Goal: Information Seeking & Learning: Check status

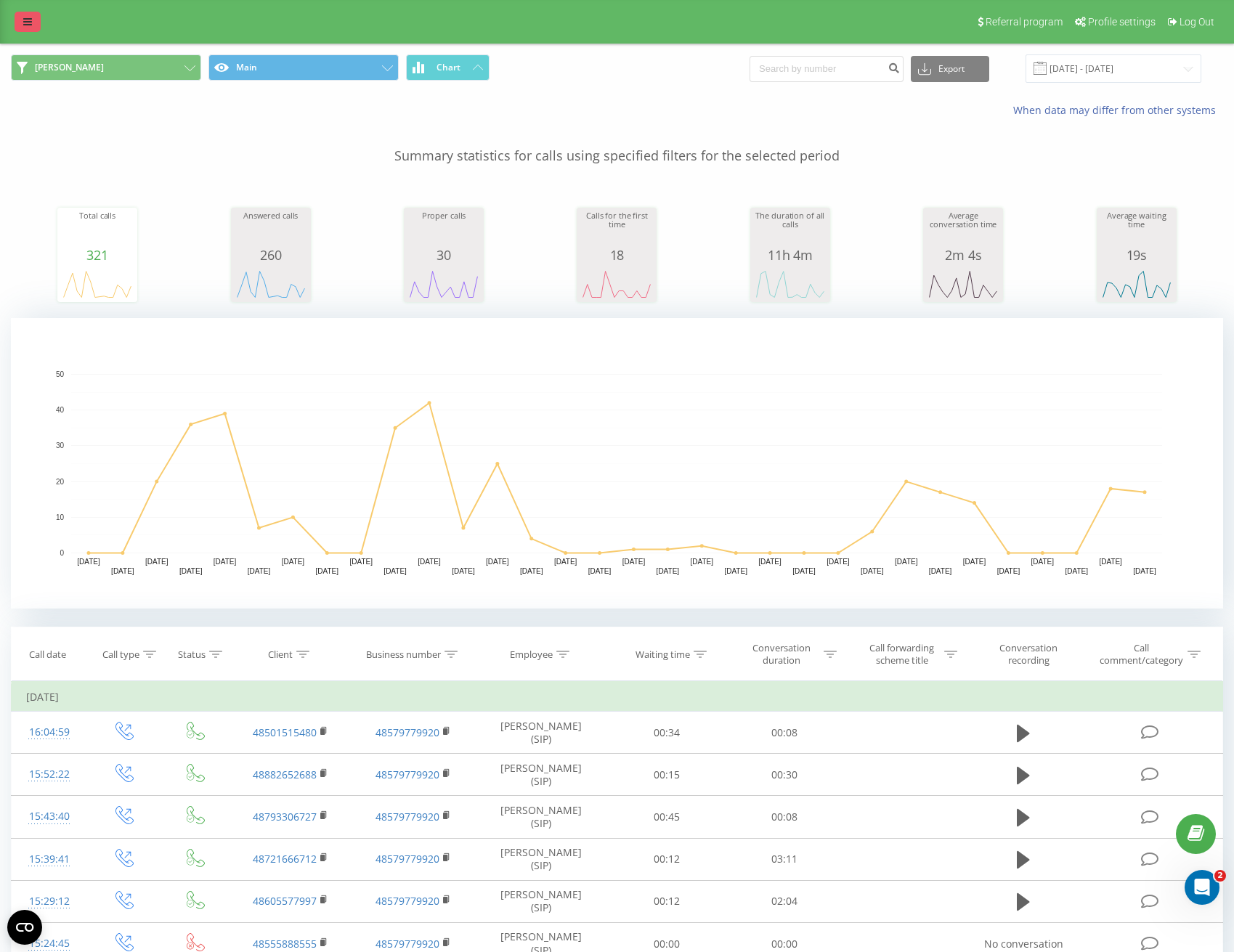
click at [23, 17] on icon at bounding box center [27, 22] width 9 height 11
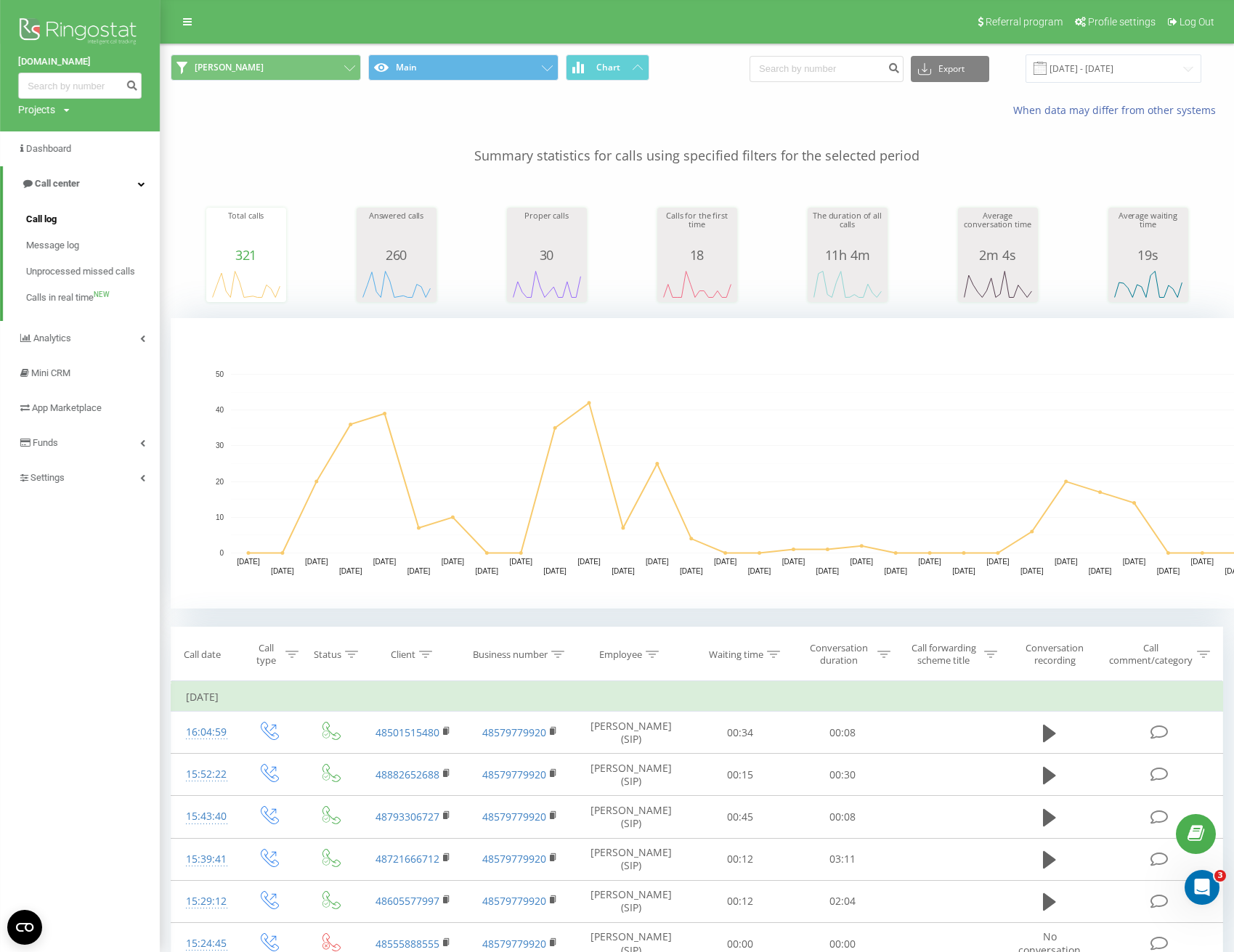
click at [45, 226] on span "Call log" at bounding box center [41, 219] width 31 height 15
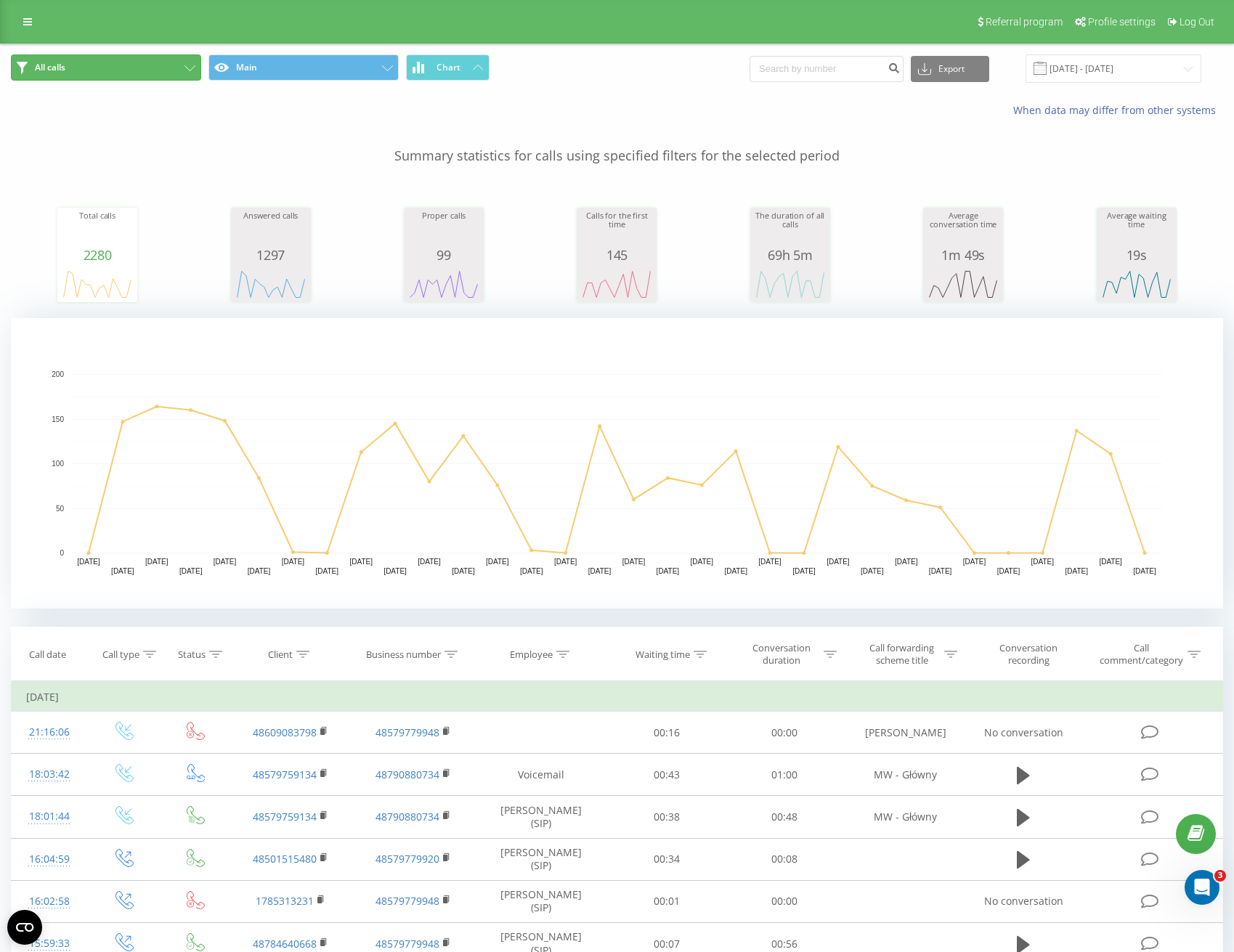
click at [130, 64] on button "All calls" at bounding box center [105, 67] width 190 height 26
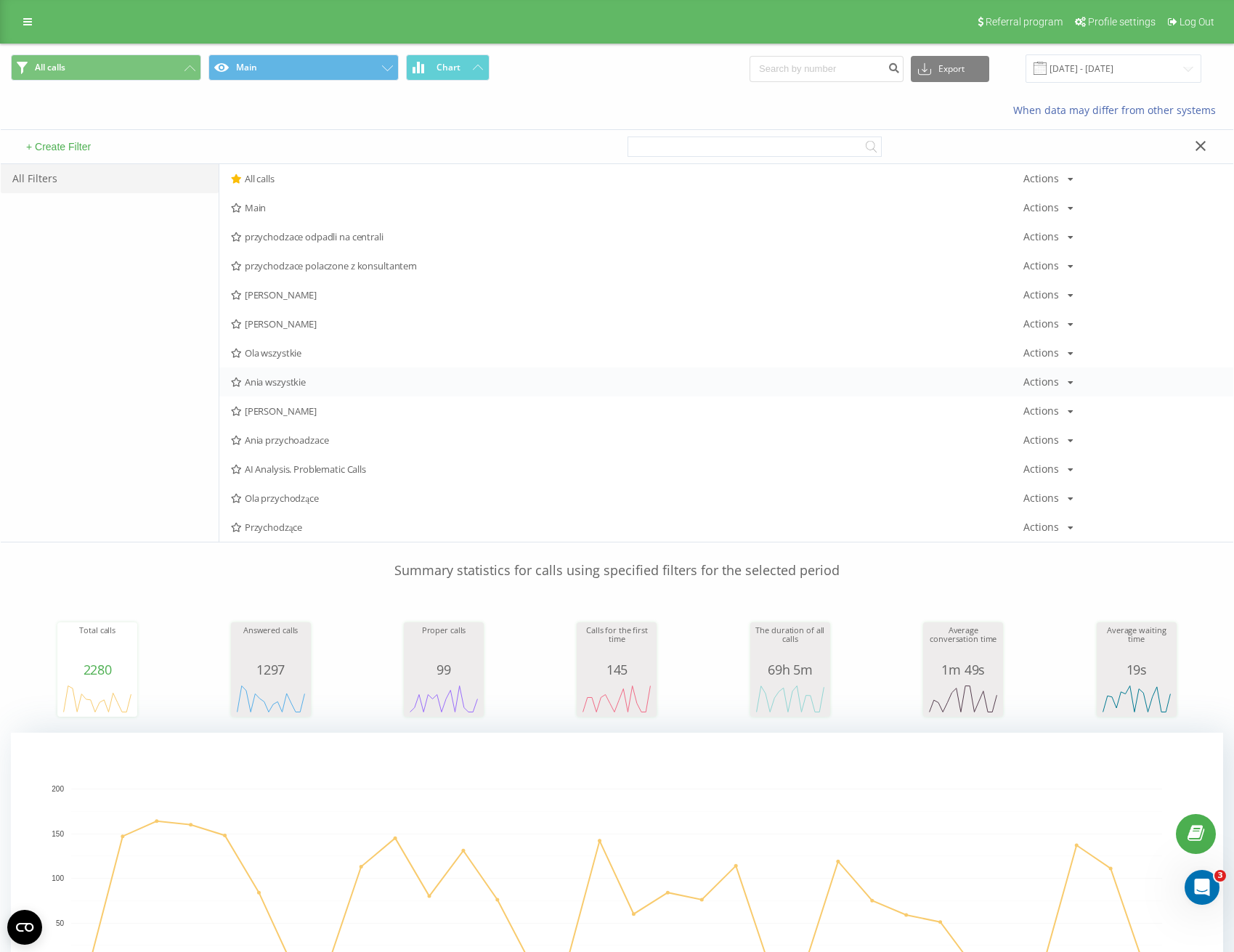
click at [287, 383] on span "Ania wszystkie" at bounding box center [626, 382] width 792 height 11
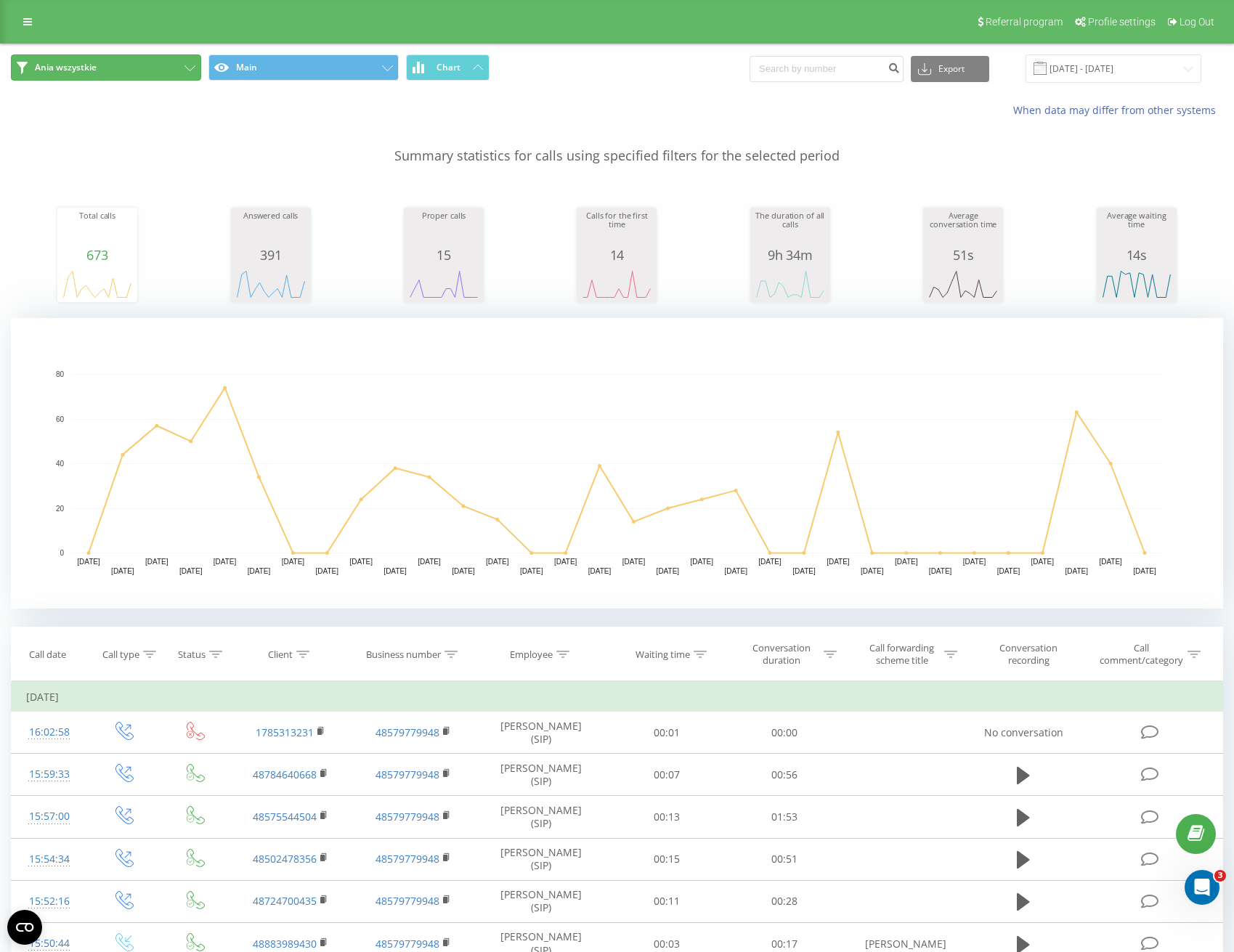
click at [112, 73] on button "Ania wszystkie" at bounding box center [105, 67] width 190 height 26
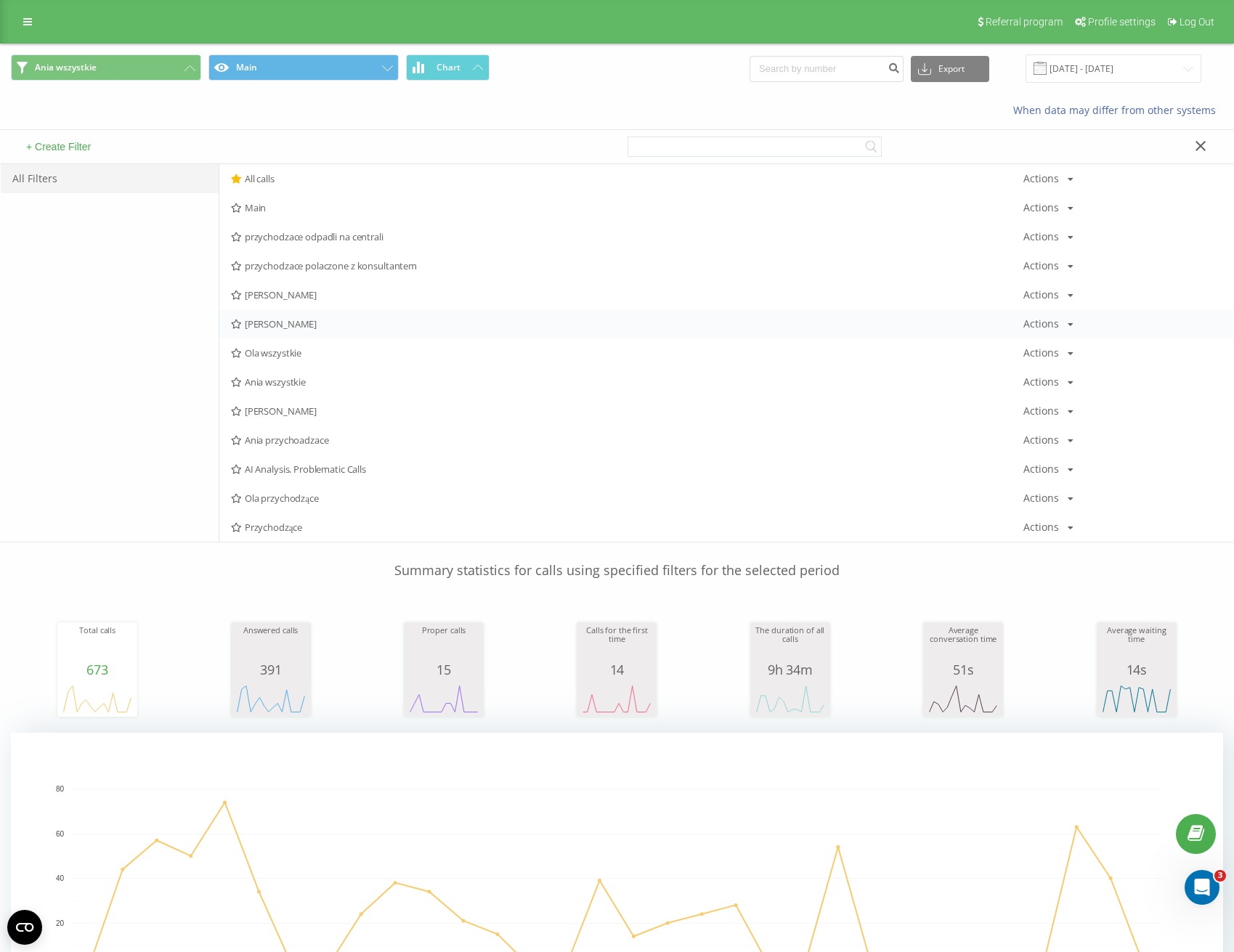
click at [282, 323] on span "[PERSON_NAME]" at bounding box center [626, 324] width 792 height 11
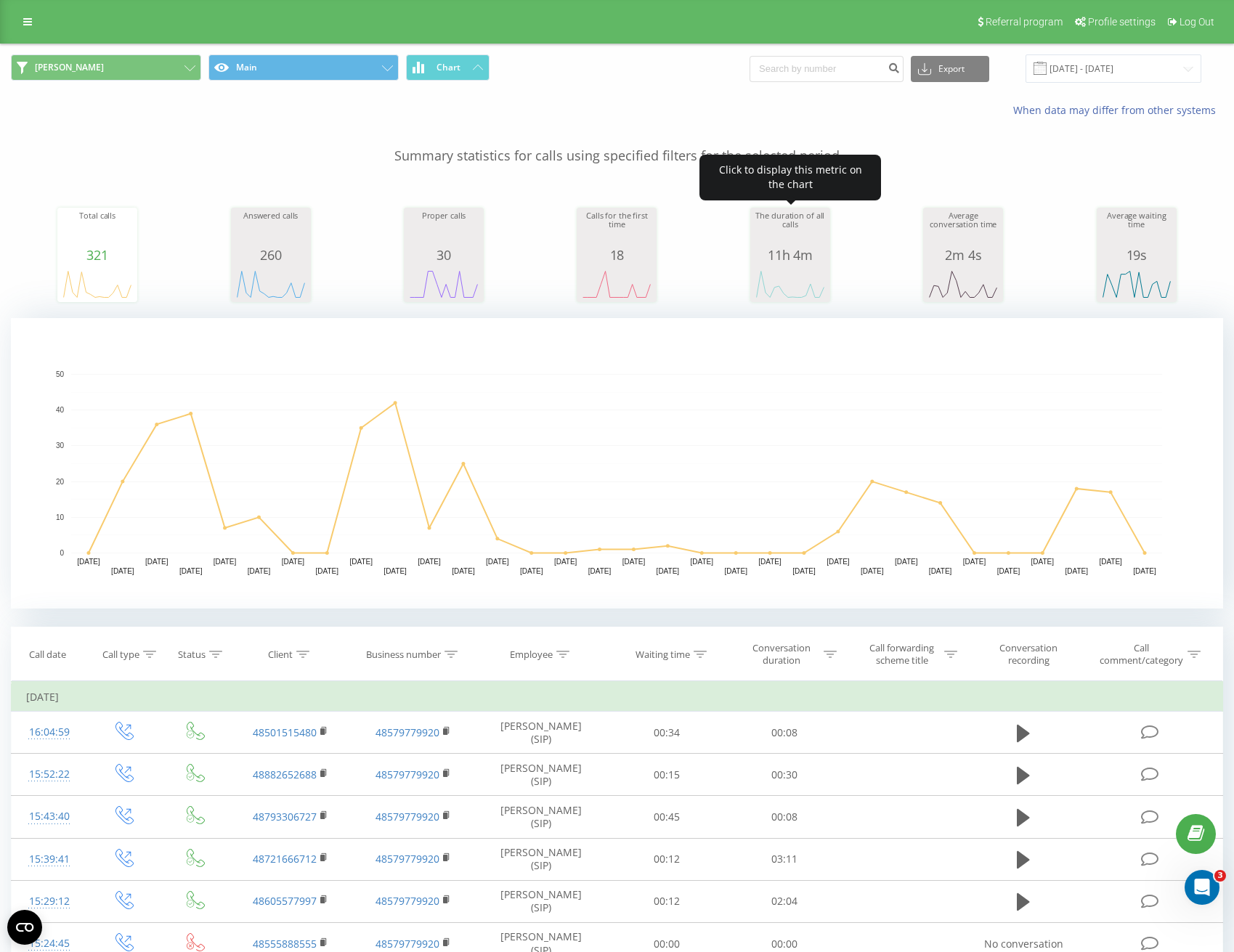
click at [780, 264] on icon "A chart." at bounding box center [790, 284] width 73 height 44
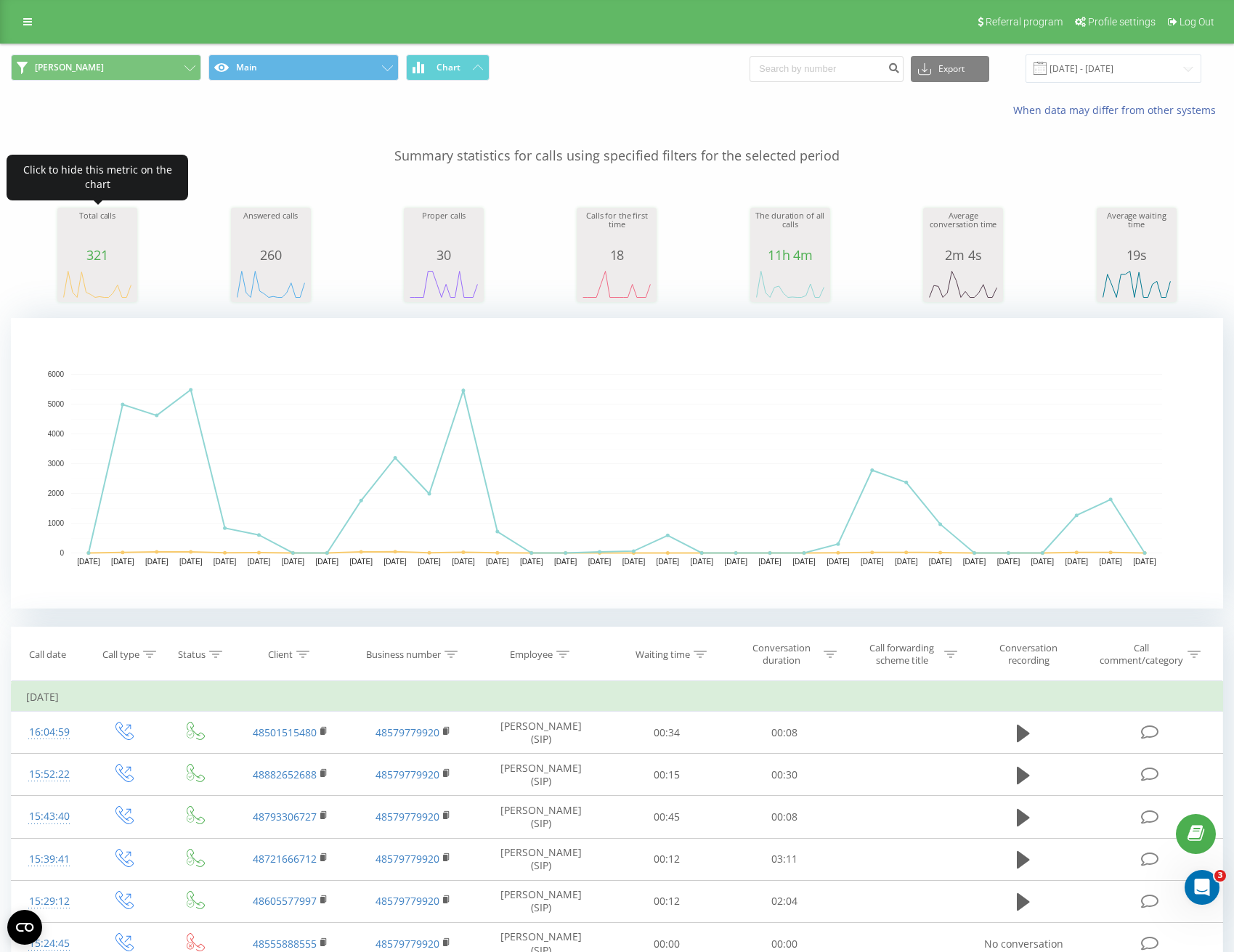
click at [85, 266] on icon "A chart." at bounding box center [97, 284] width 73 height 44
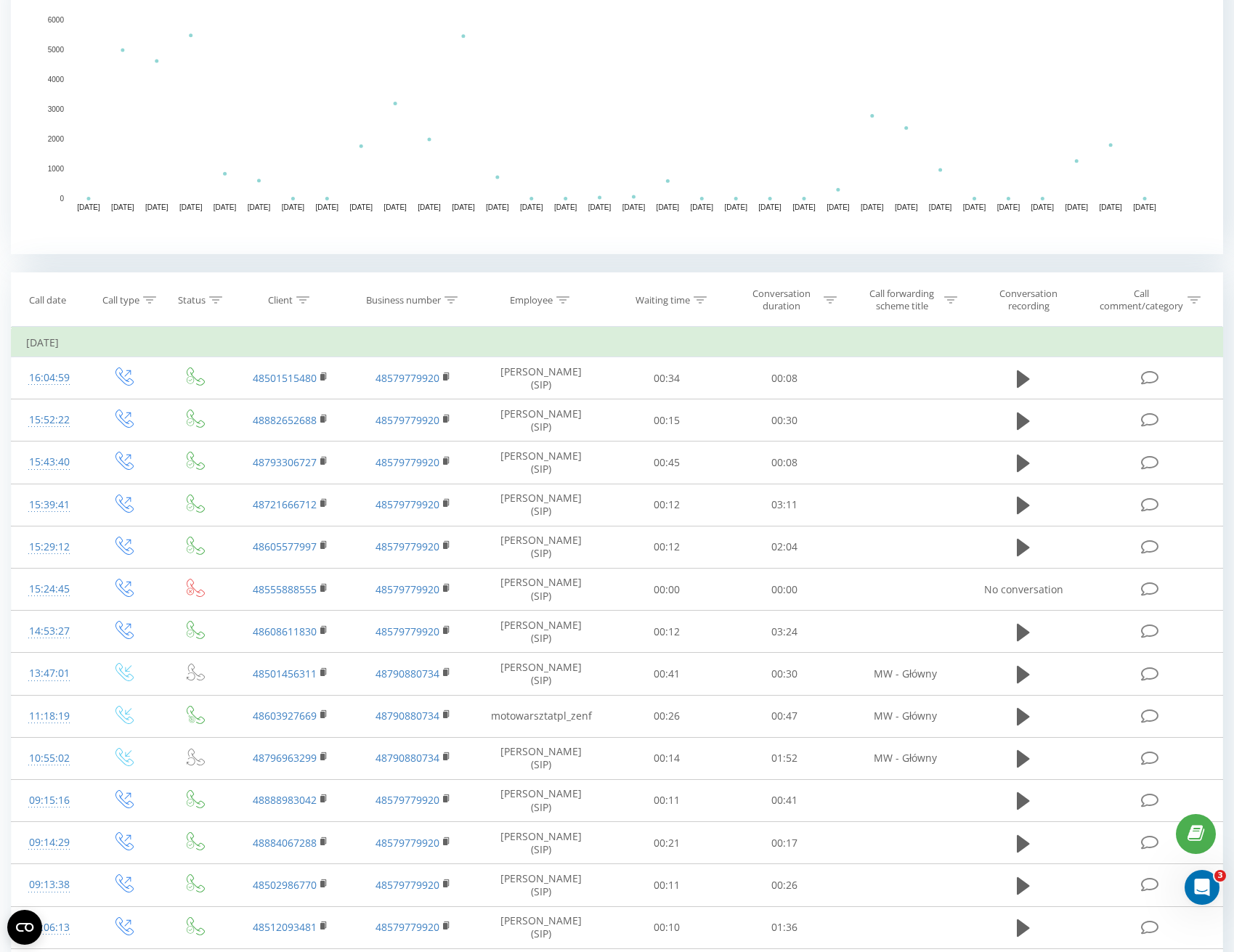
scroll to position [372, 0]
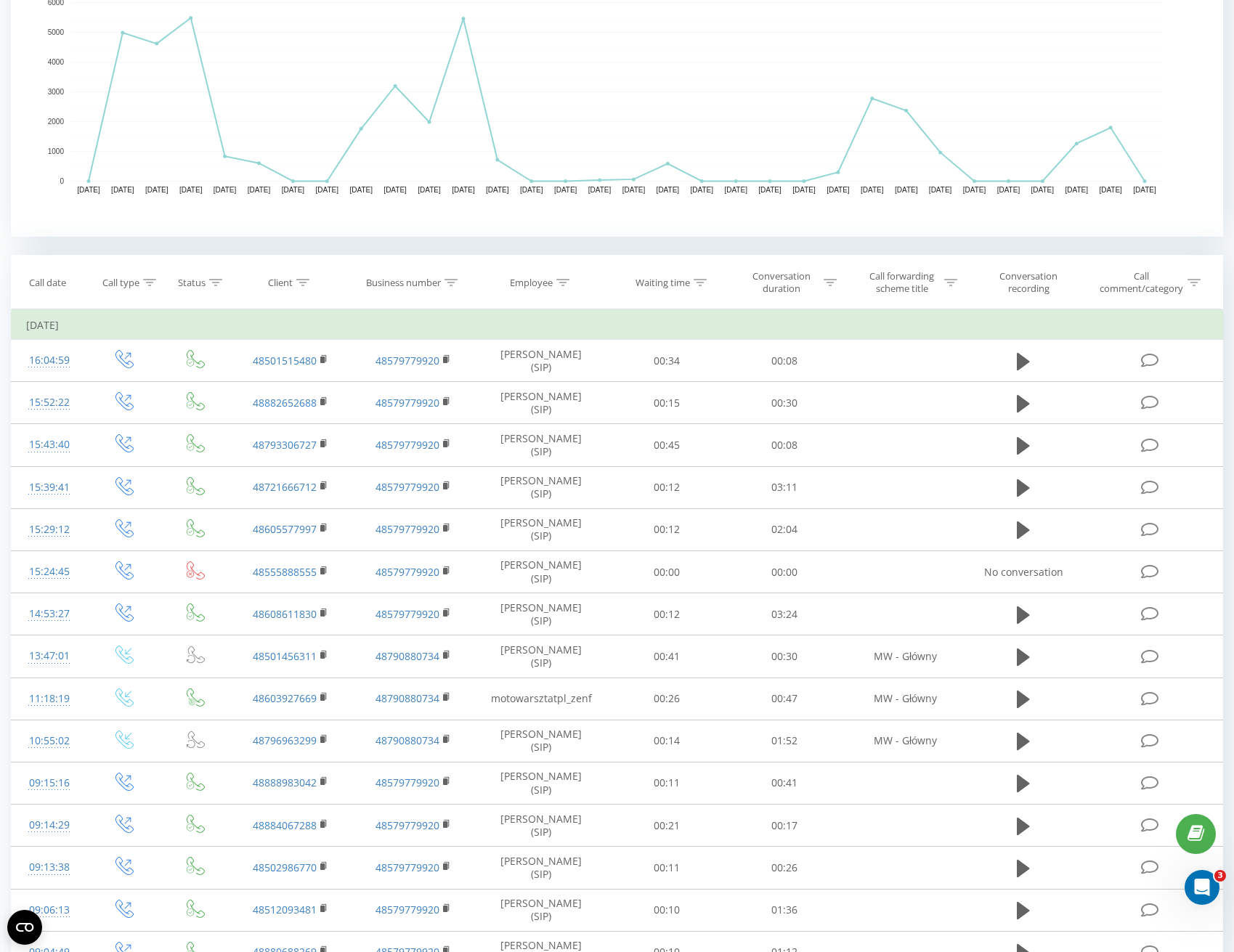
click at [733, 240] on div "Marek wszystkie Main Chart Export .csv .xls .xlsx 20.07.2025 - 20.08.2025 When …" at bounding box center [617, 576] width 1212 height 1806
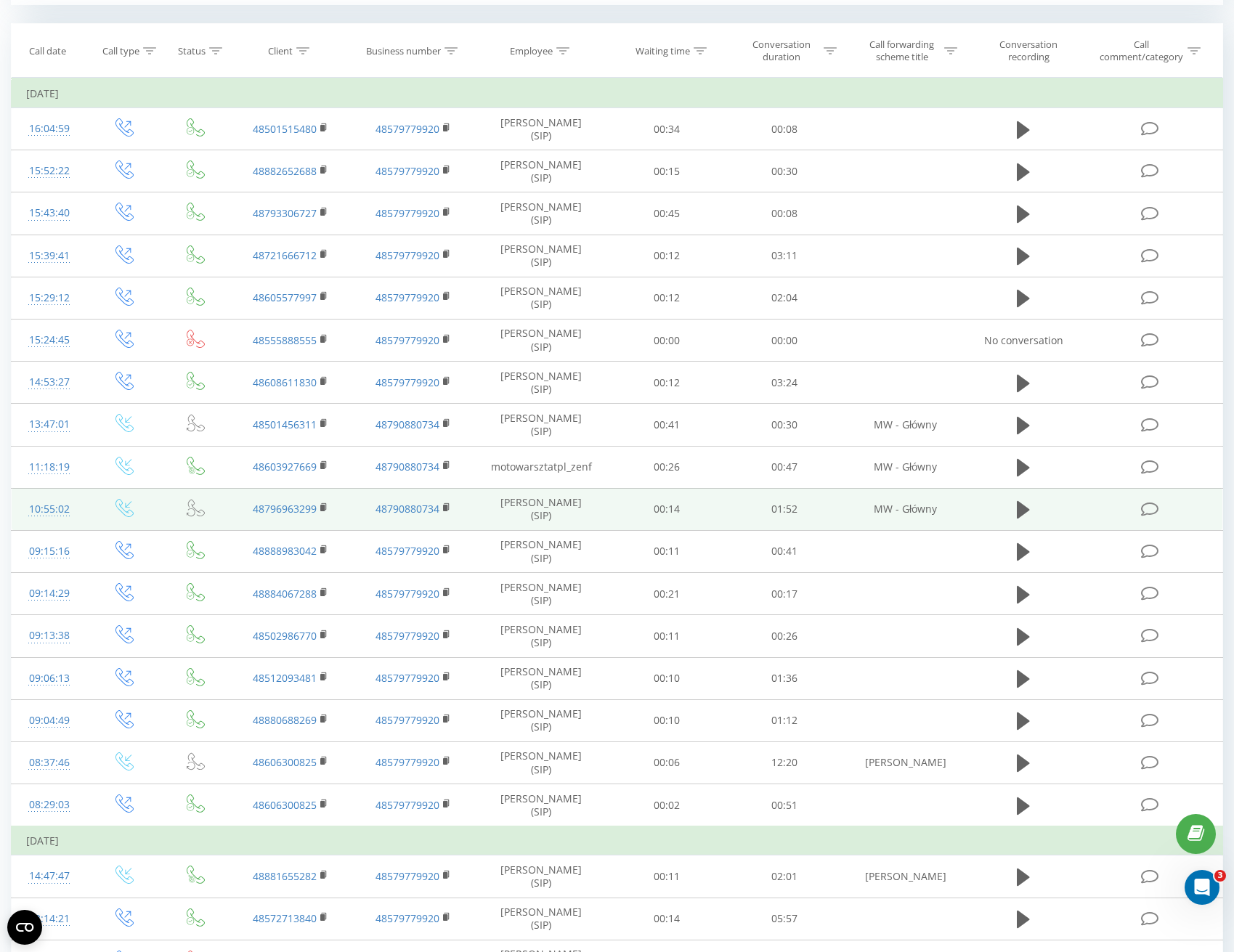
scroll to position [604, 0]
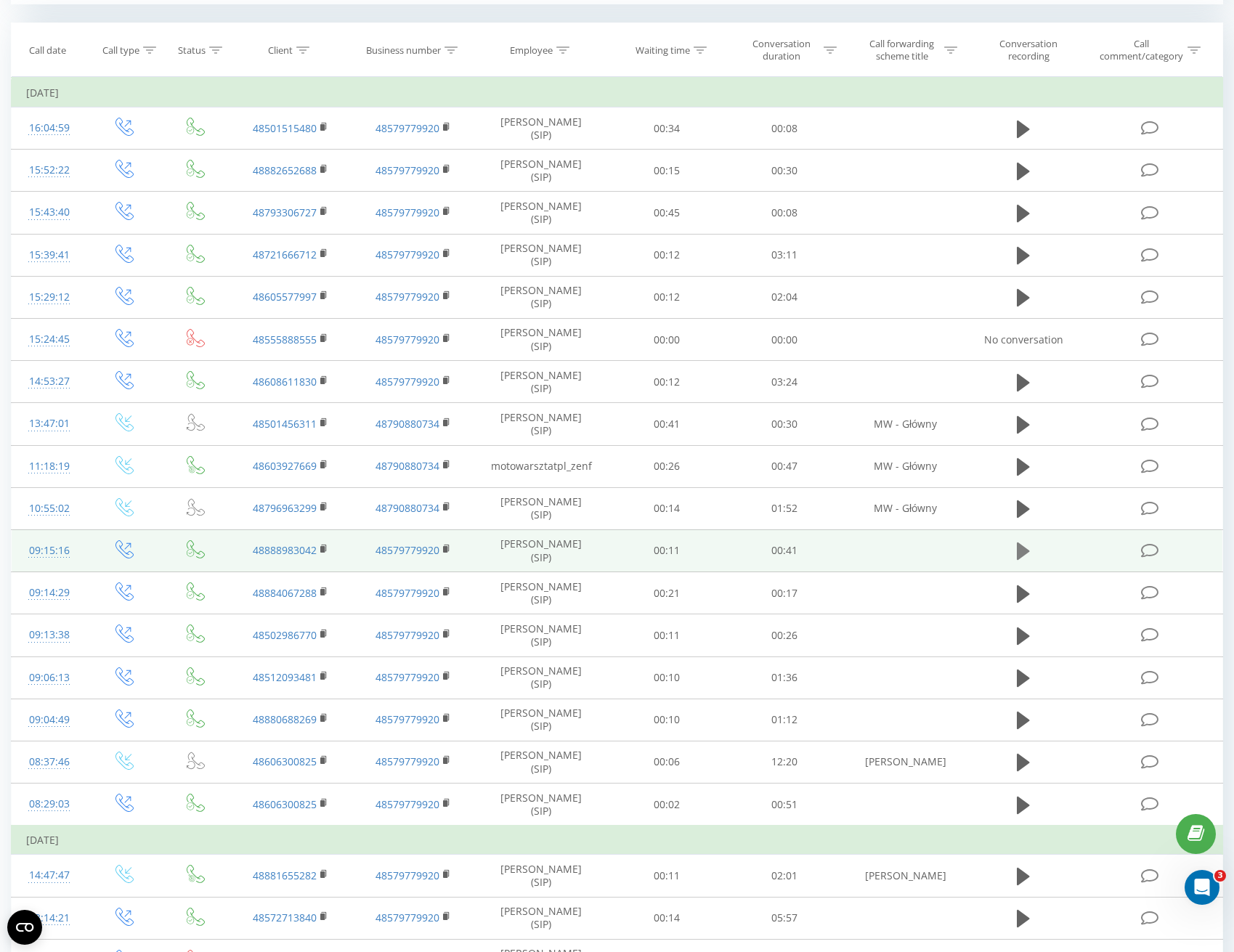
click at [1026, 548] on icon at bounding box center [1023, 551] width 13 height 20
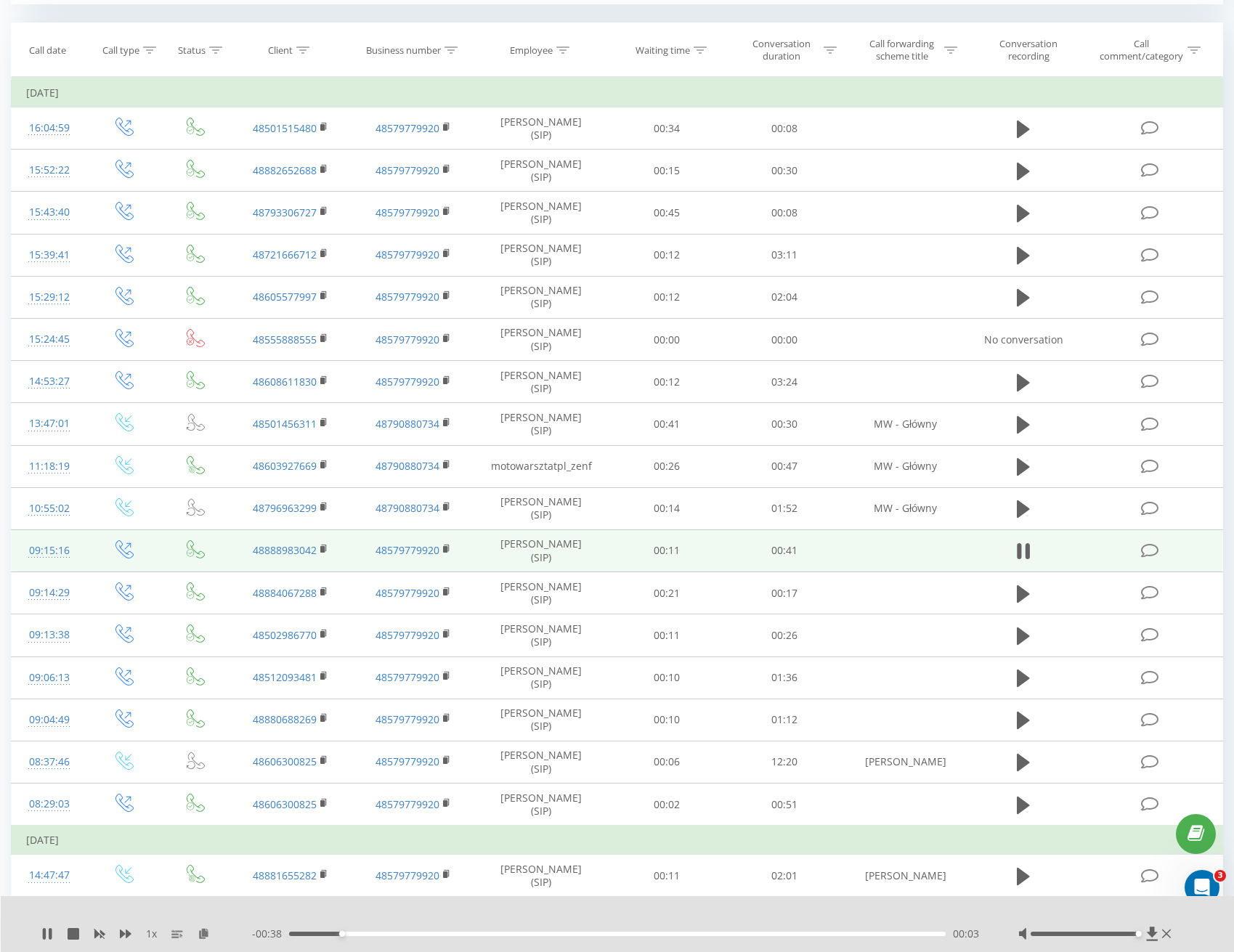
drag, startPoint x: 1086, startPoint y: 935, endPoint x: 1140, endPoint y: 936, distance: 54.0
click at [1140, 936] on div at bounding box center [1096, 934] width 156 height 15
drag, startPoint x: 778, startPoint y: 553, endPoint x: 791, endPoint y: 555, distance: 13.2
click at [791, 555] on td "00:41" at bounding box center [784, 551] width 118 height 42
click at [792, 547] on td "00:41" at bounding box center [784, 551] width 118 height 42
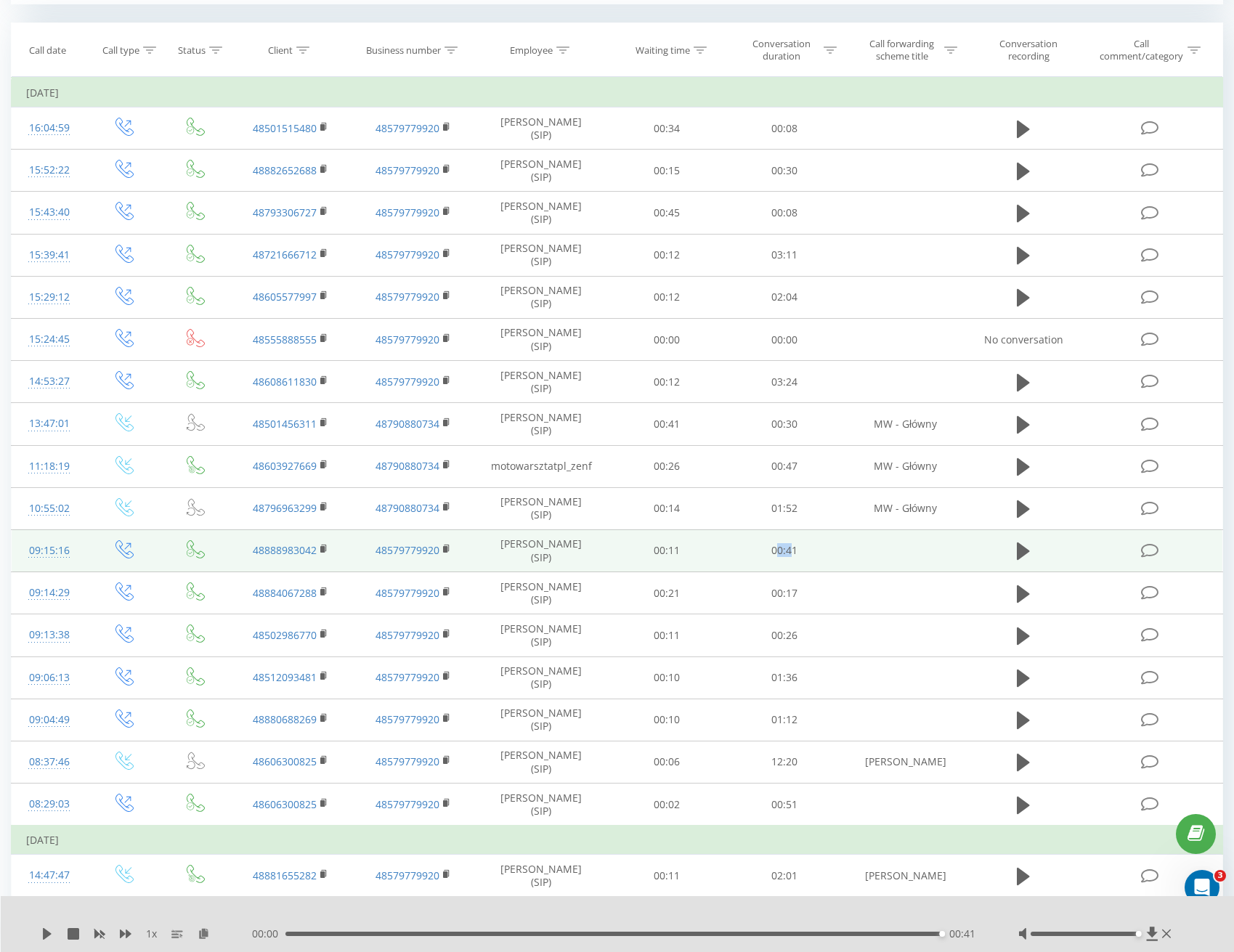
drag, startPoint x: 792, startPoint y: 547, endPoint x: 779, endPoint y: 547, distance: 13.0
click at [779, 547] on td "00:41" at bounding box center [784, 551] width 118 height 42
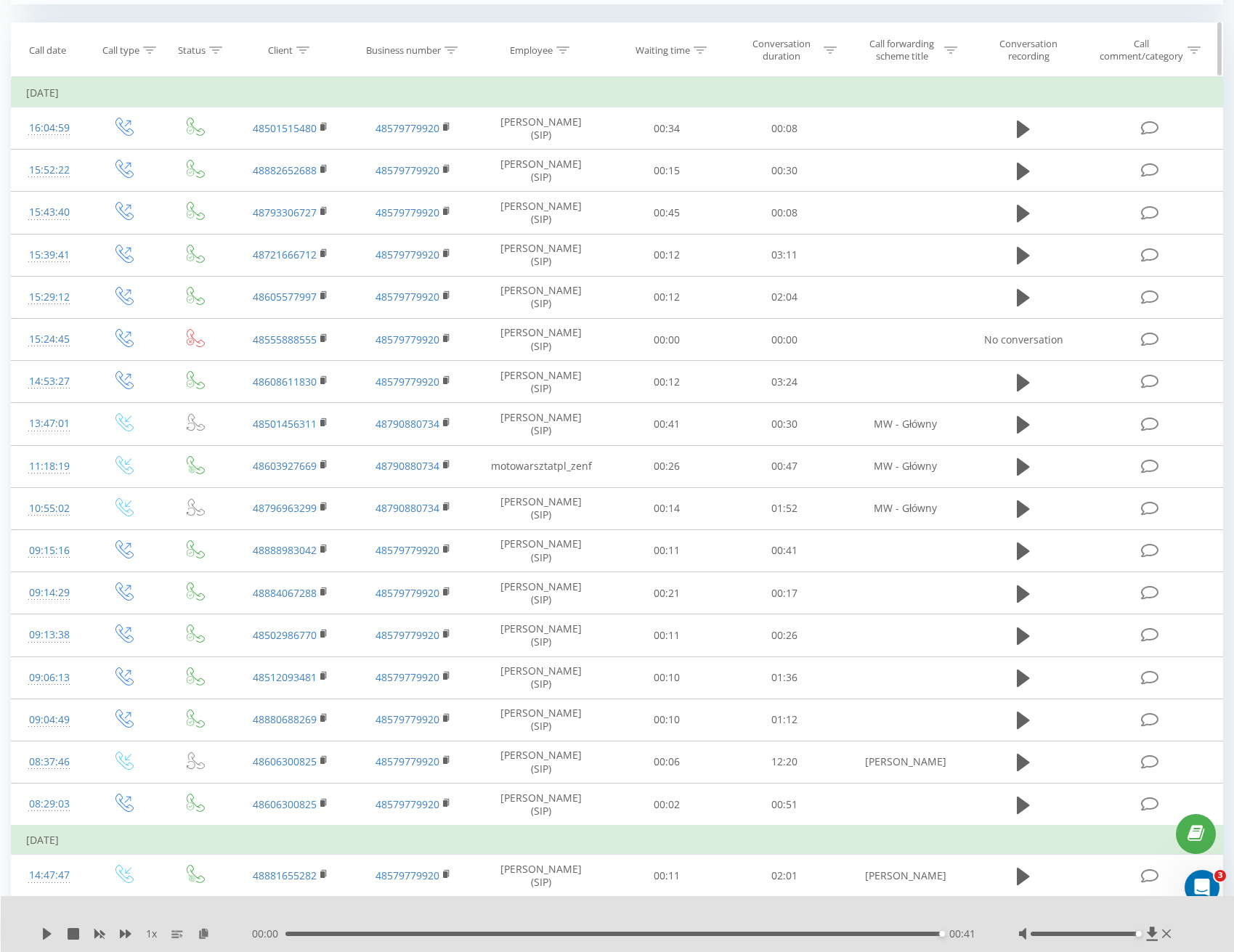
click at [225, 27] on th "Status" at bounding box center [195, 49] width 66 height 53
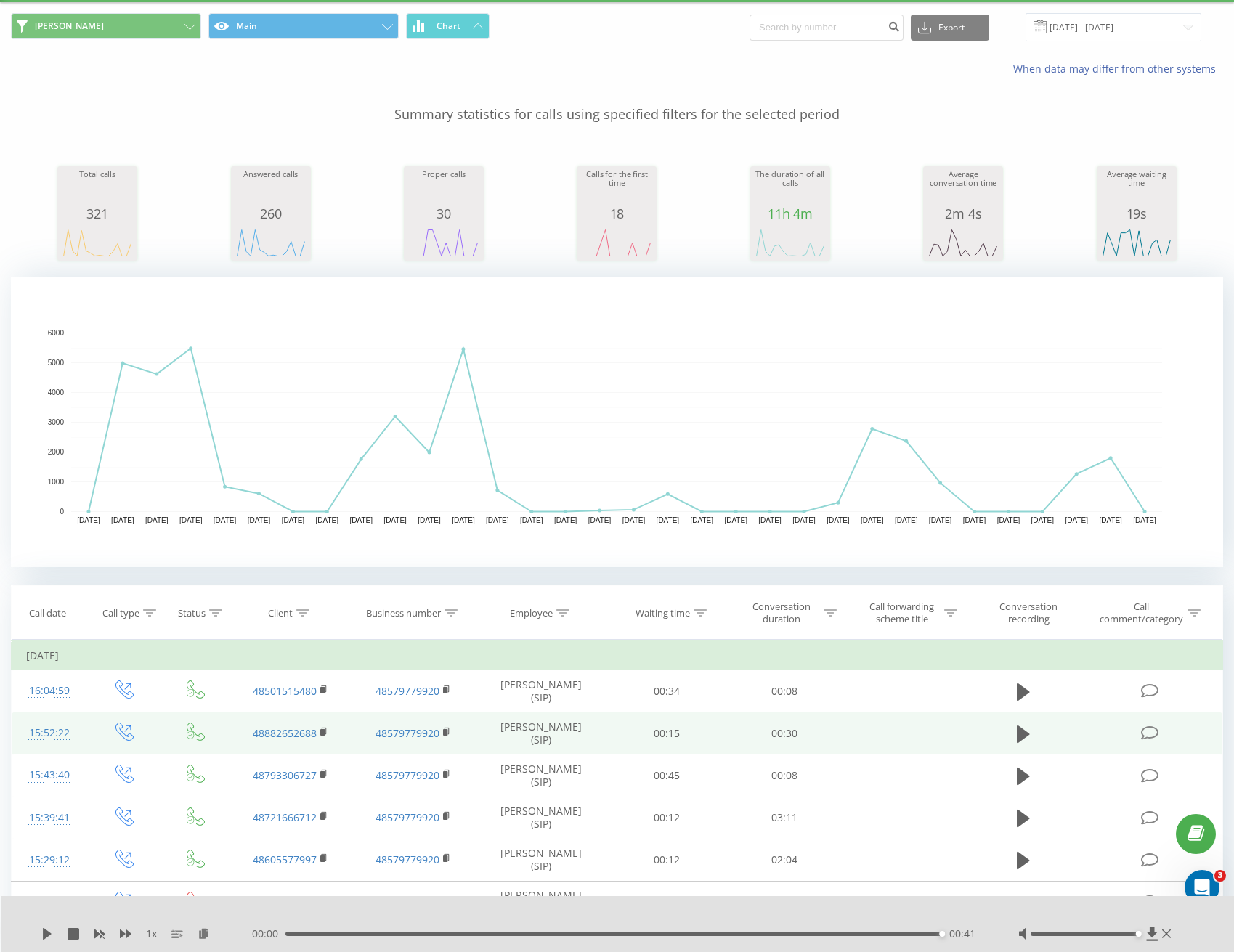
scroll to position [0, 0]
